Goal: Information Seeking & Learning: Learn about a topic

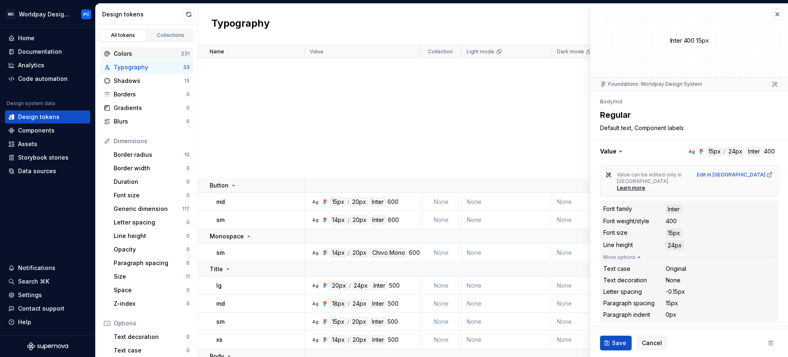
scroll to position [293, 0]
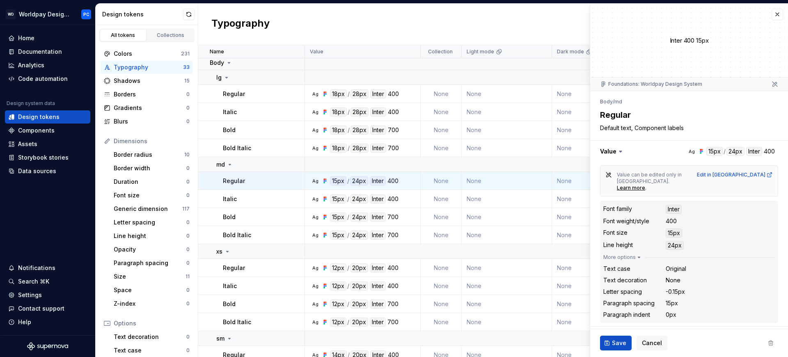
type textarea "*"
click at [32, 51] on div "Documentation" at bounding box center [40, 52] width 44 height 8
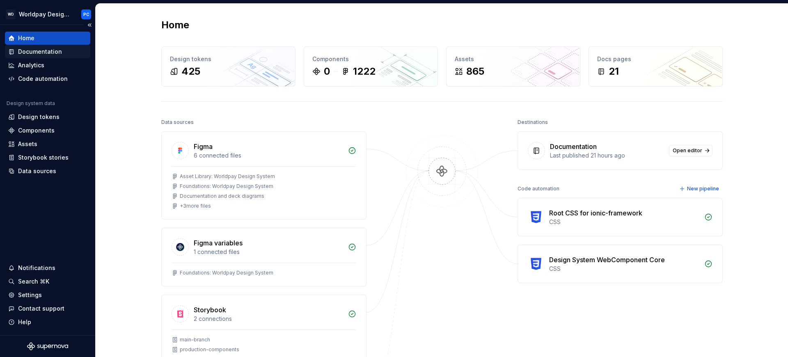
click at [50, 53] on div "Documentation" at bounding box center [40, 52] width 44 height 8
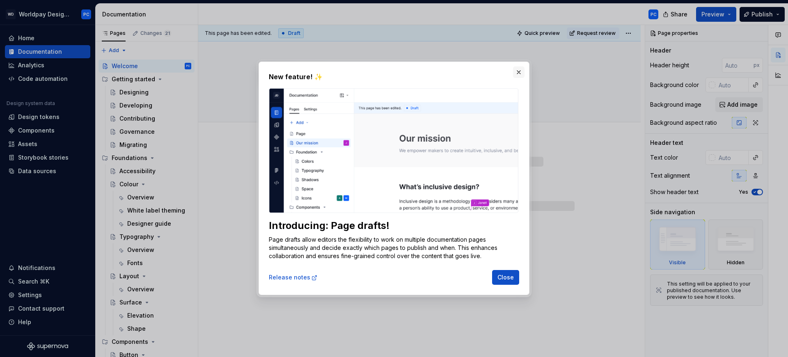
click at [519, 73] on button "button" at bounding box center [518, 71] width 11 height 11
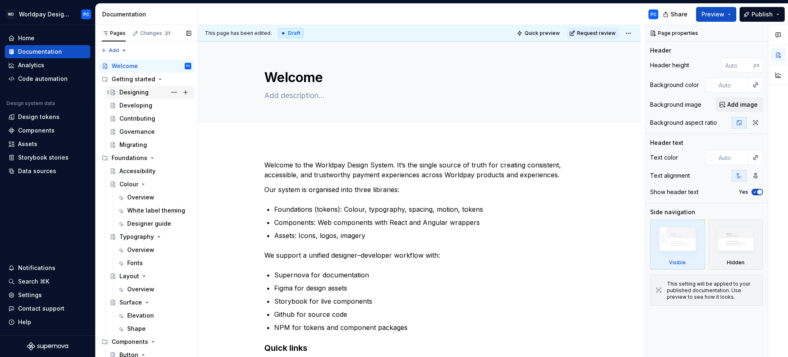
click at [139, 91] on div "Designing" at bounding box center [133, 92] width 29 height 8
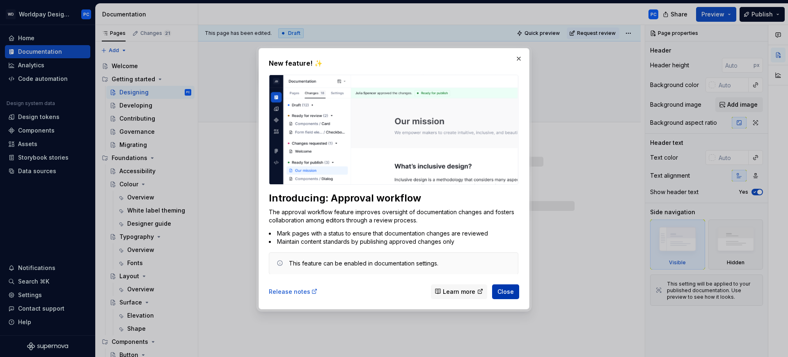
click at [508, 292] on span "Close" at bounding box center [505, 291] width 16 height 8
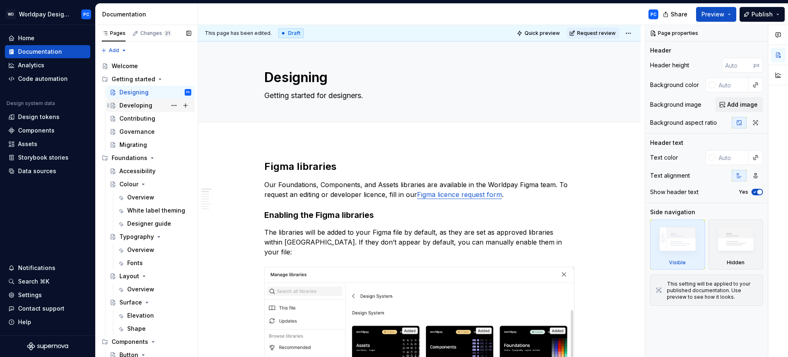
click at [149, 107] on div "Developing" at bounding box center [135, 105] width 33 height 8
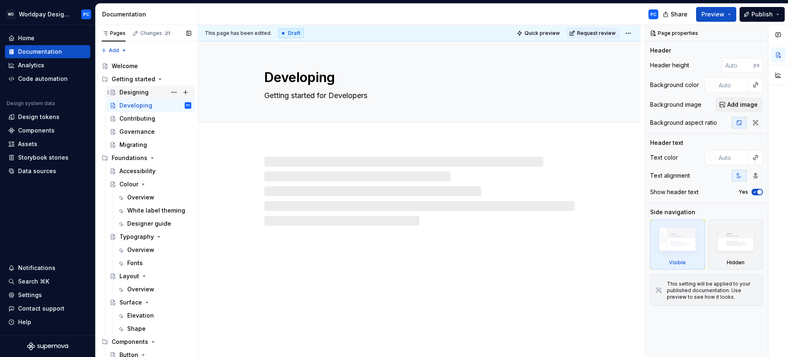
click at [135, 94] on div "Designing" at bounding box center [133, 92] width 29 height 8
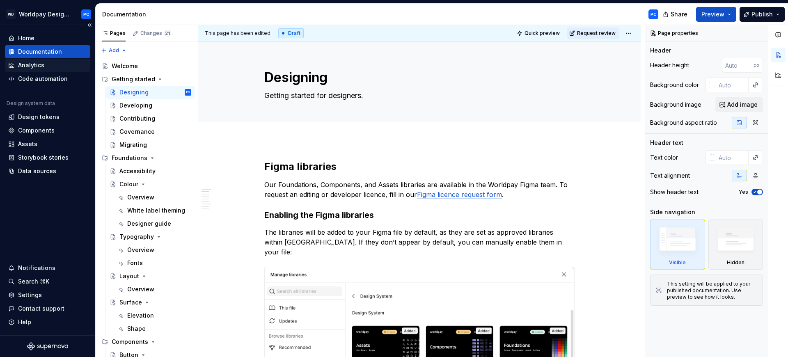
type textarea "*"
click at [15, 65] on div "Analytics" at bounding box center [47, 65] width 79 height 8
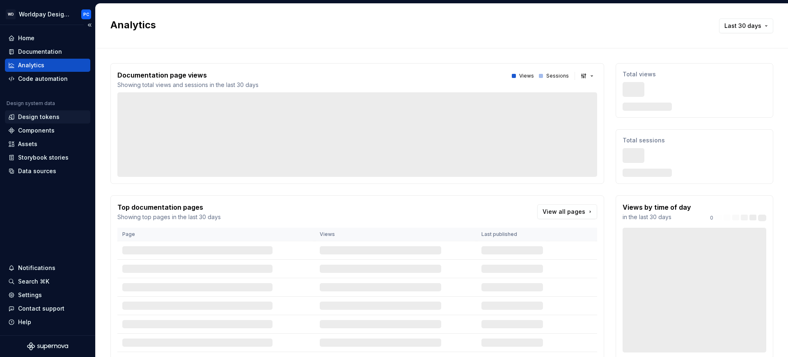
click at [31, 115] on div "Design tokens" at bounding box center [38, 117] width 41 height 8
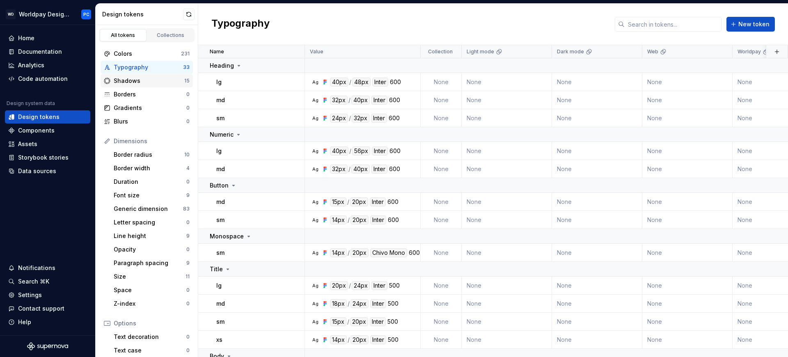
click at [149, 79] on div "Shadows" at bounding box center [149, 81] width 71 height 8
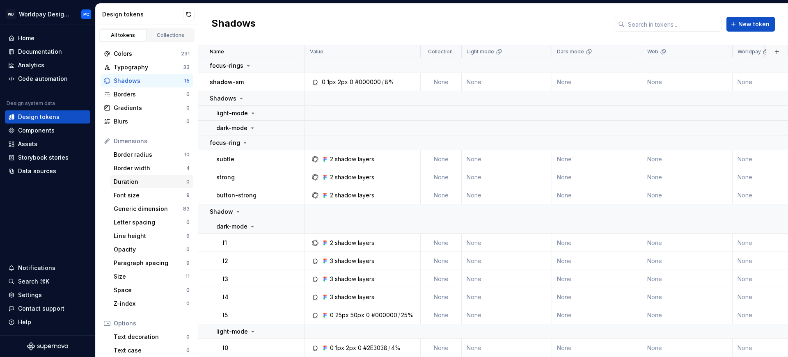
click at [133, 181] on div "Duration" at bounding box center [150, 182] width 73 height 8
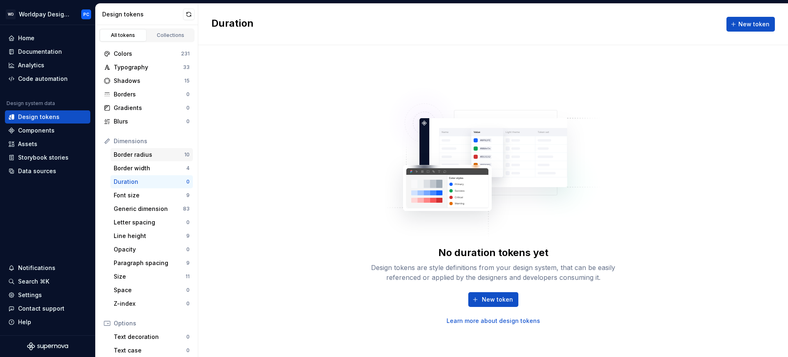
click at [154, 156] on div "Border radius" at bounding box center [149, 155] width 71 height 8
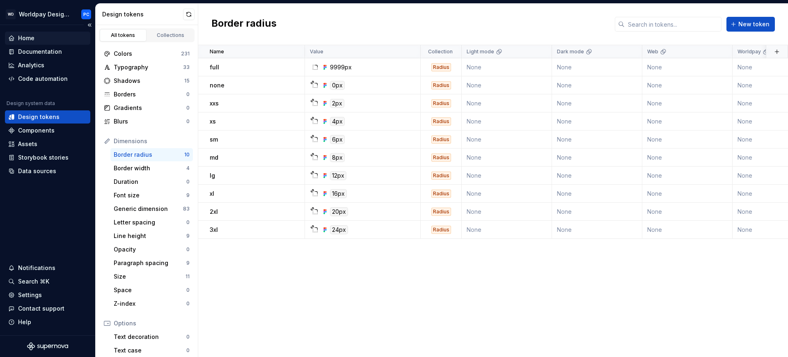
click at [26, 40] on div "Home" at bounding box center [26, 38] width 16 height 8
